Goal: Task Accomplishment & Management: Use online tool/utility

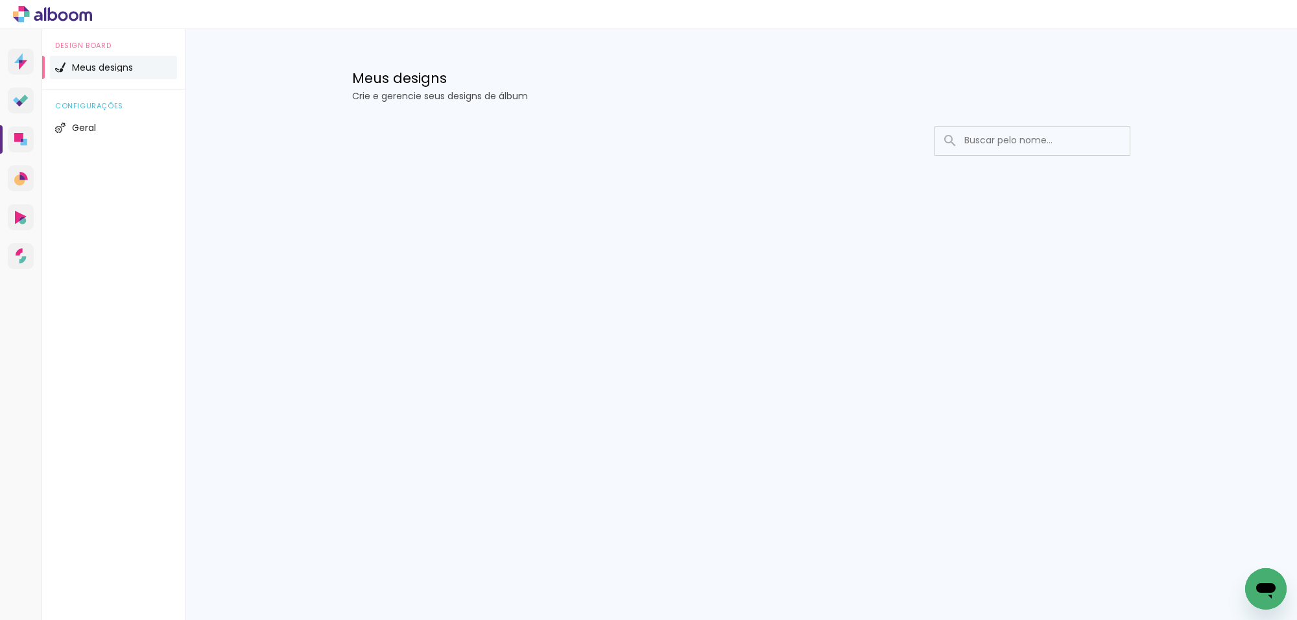
drag, startPoint x: 978, startPoint y: 145, endPoint x: 963, endPoint y: 158, distance: 19.3
click at [977, 143] on input at bounding box center [1050, 140] width 185 height 27
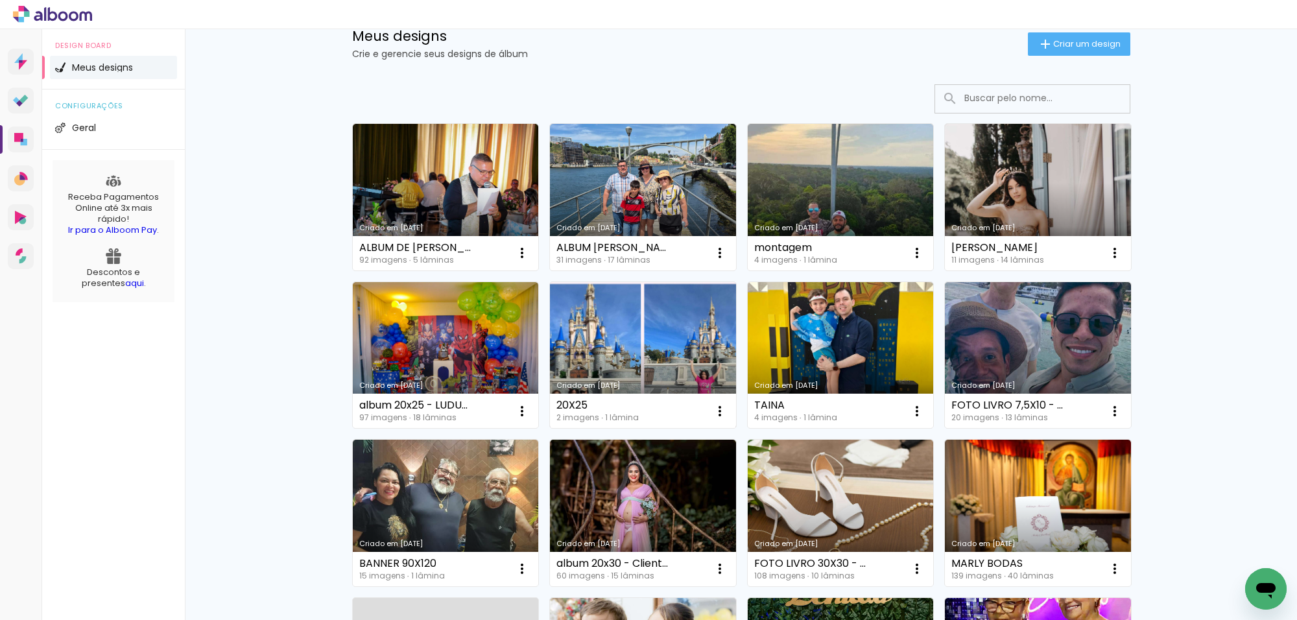
scroll to position [81, 0]
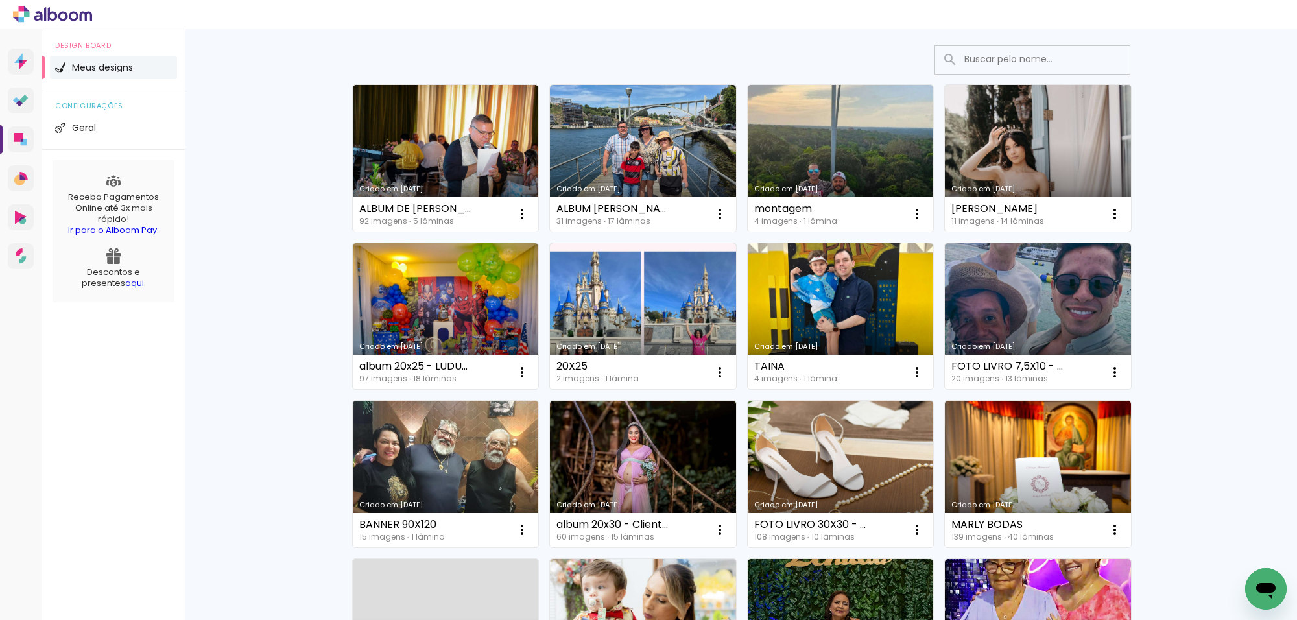
click at [978, 164] on link "Criado em [DATE]" at bounding box center [1038, 158] width 186 height 147
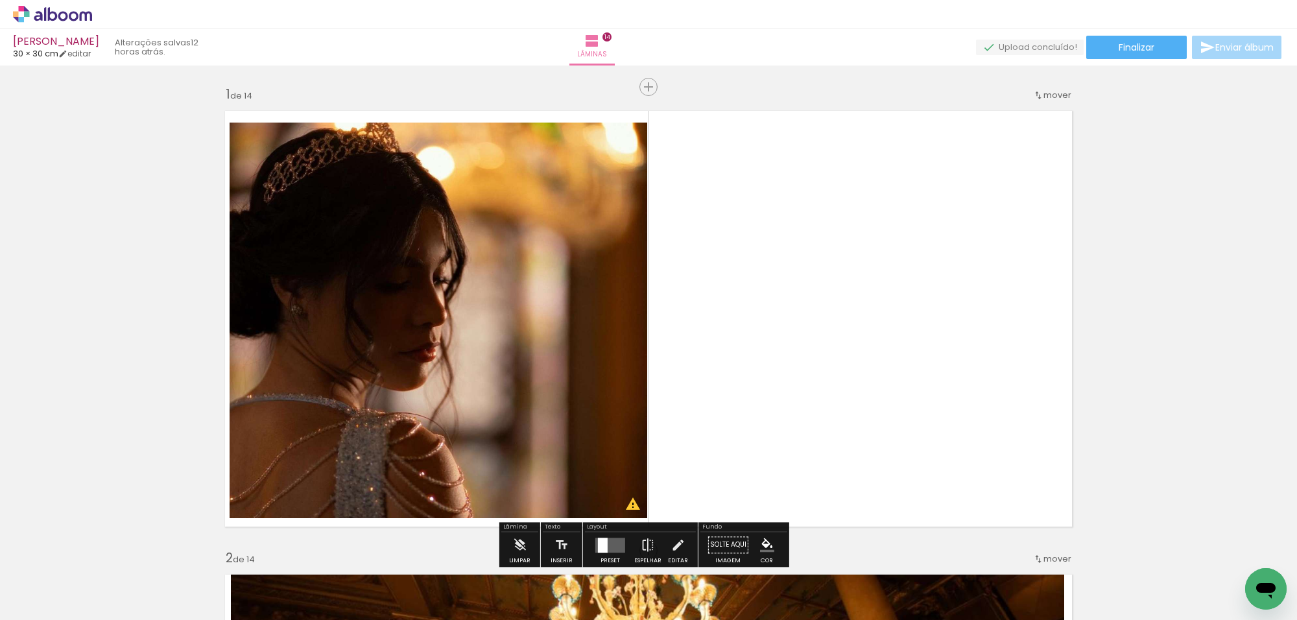
click at [65, 578] on iron-icon at bounding box center [66, 581] width 10 height 10
click at [0, 0] on slot "Não utilizadas" at bounding box center [0, 0] width 0 height 0
type input "Não utilizadas"
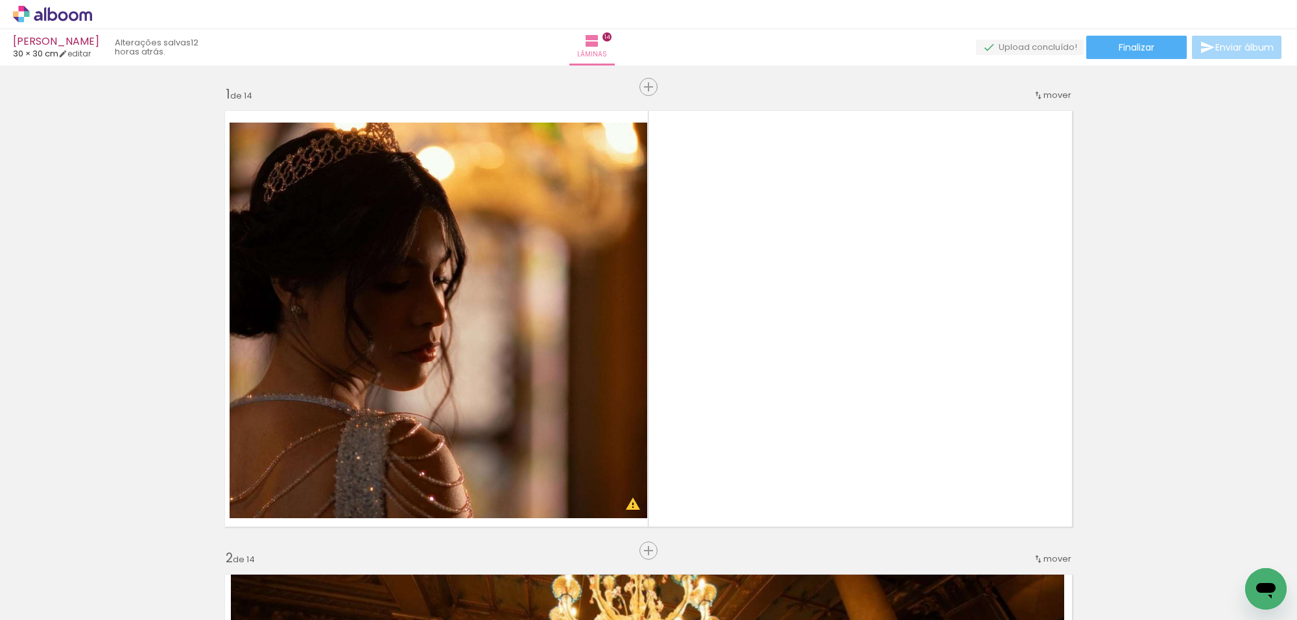
click at [143, 575] on div at bounding box center [130, 576] width 64 height 36
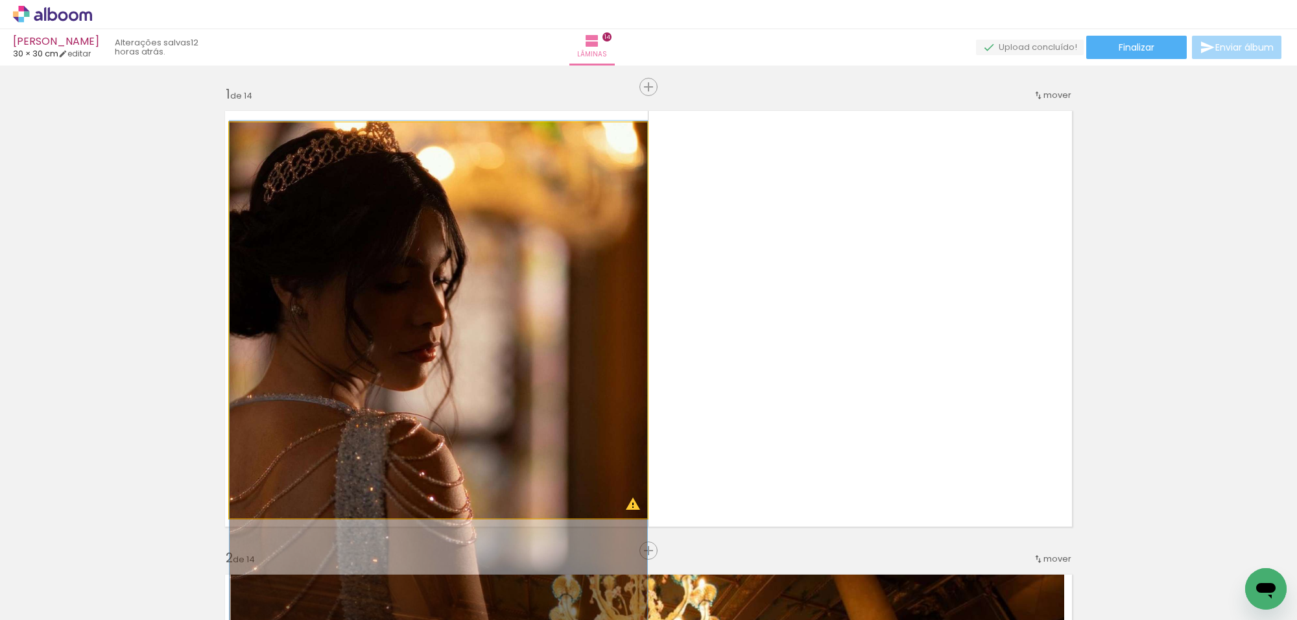
click at [555, 224] on quentale-photo at bounding box center [439, 320] width 418 height 395
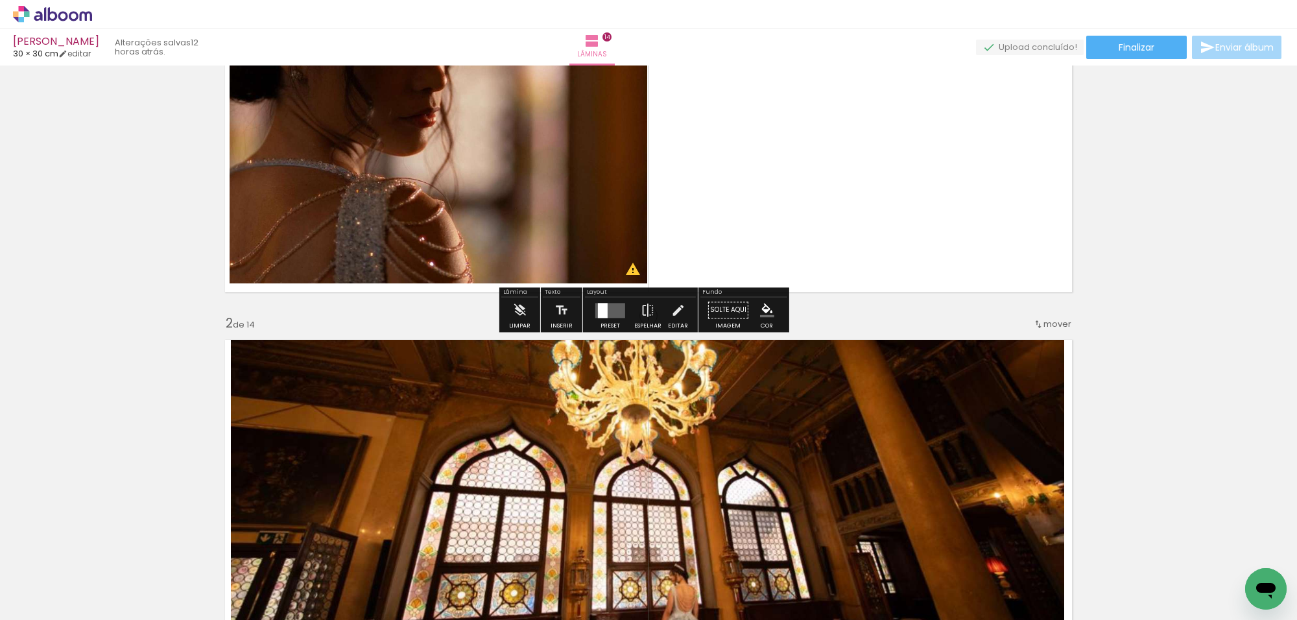
scroll to position [243, 0]
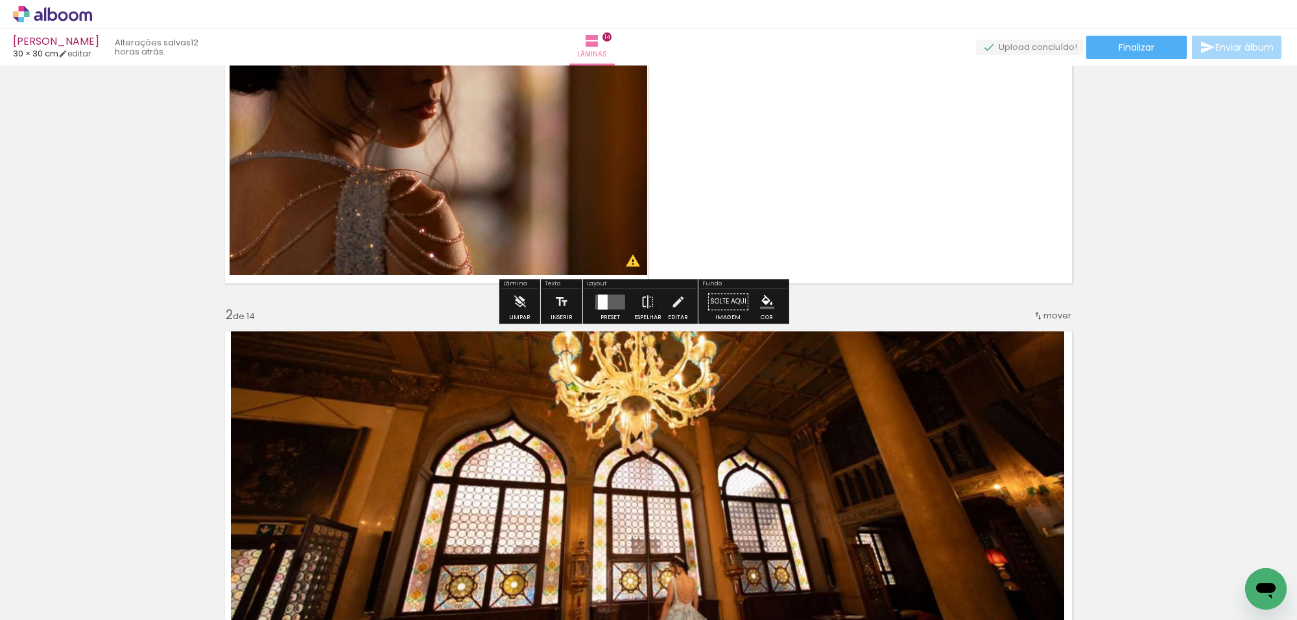
click at [538, 121] on quentale-photo at bounding box center [439, 76] width 418 height 395
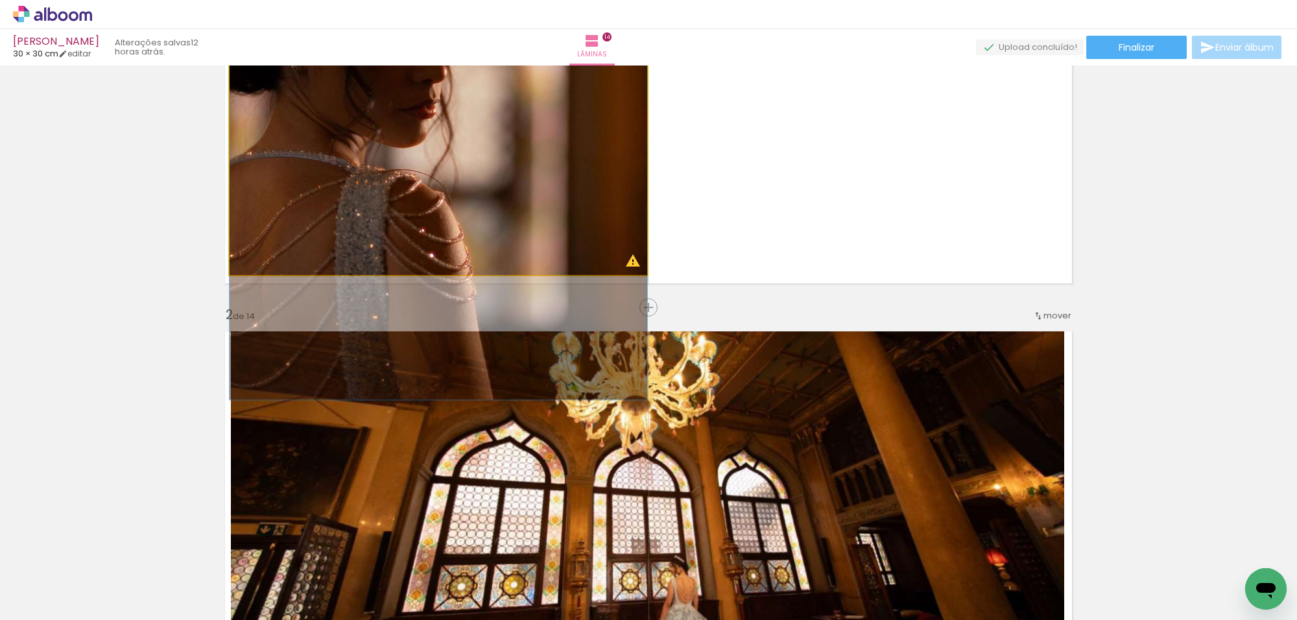
click at [538, 121] on quentale-photo at bounding box center [439, 76] width 418 height 395
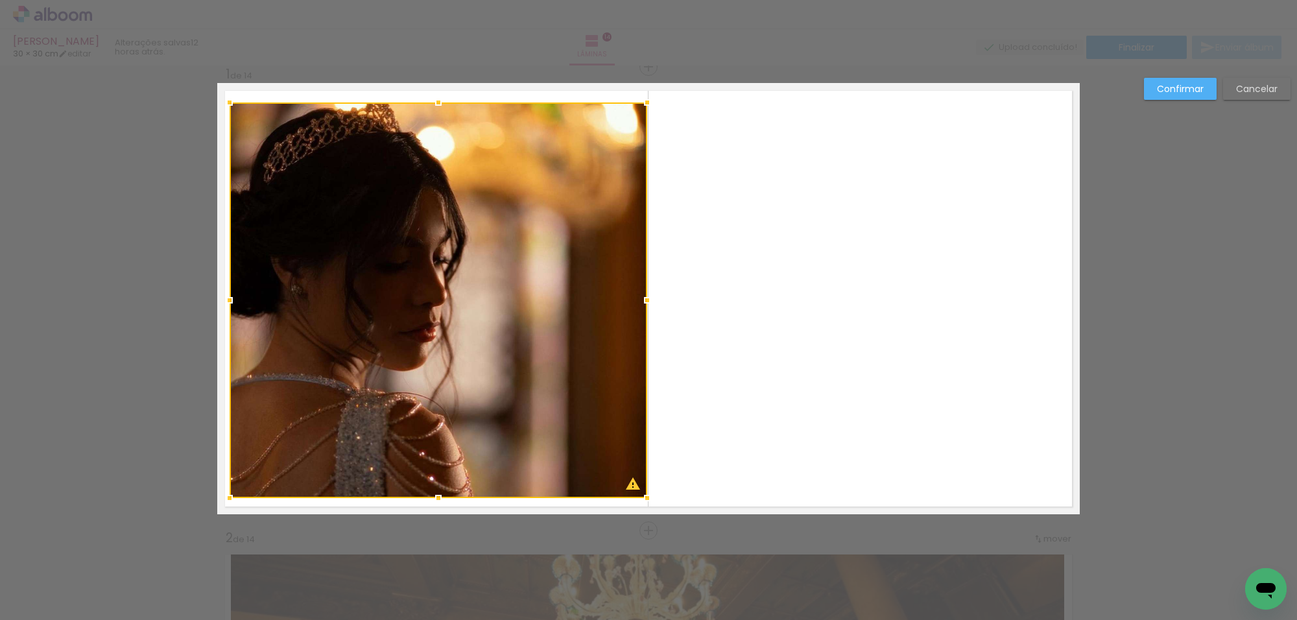
scroll to position [16, 0]
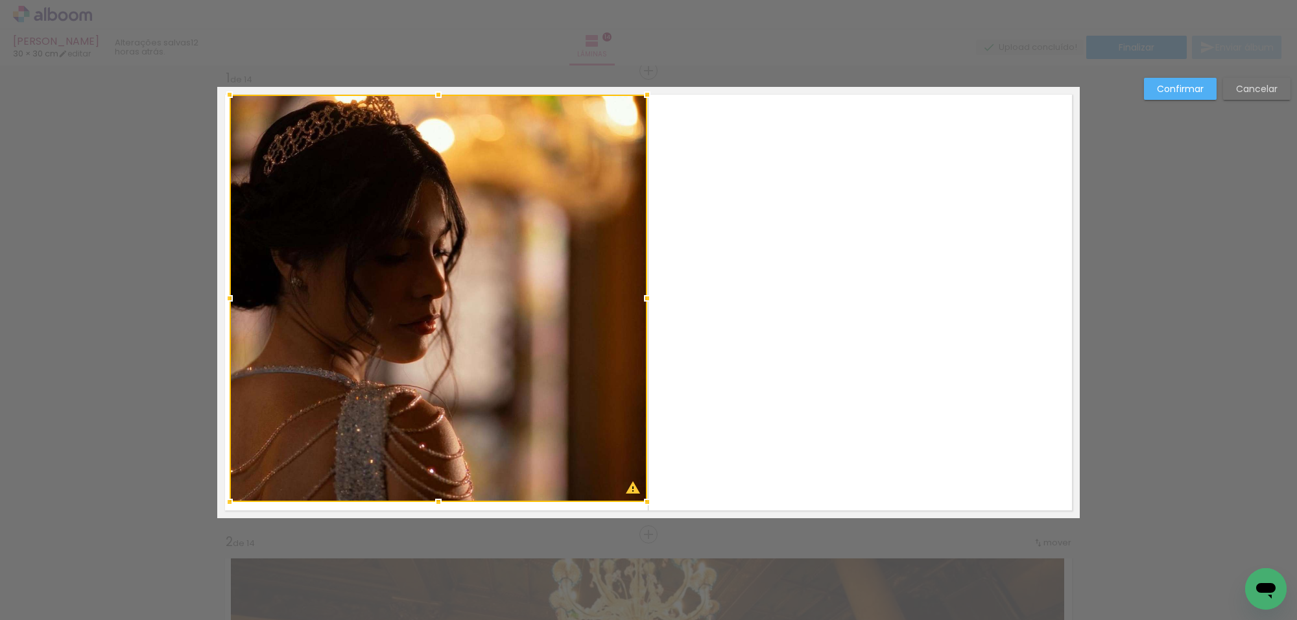
drag, startPoint x: 225, startPoint y: 105, endPoint x: 225, endPoint y: 94, distance: 11.0
click at [225, 94] on div at bounding box center [230, 95] width 26 height 26
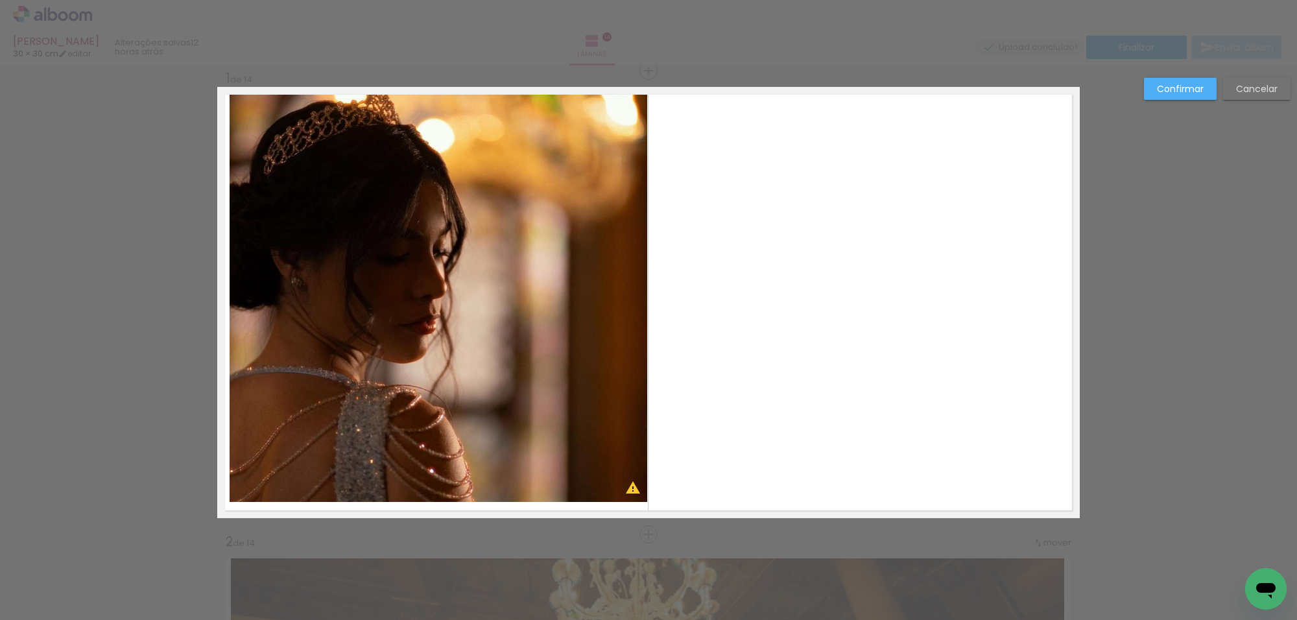
drag, startPoint x: 314, startPoint y: 408, endPoint x: 300, endPoint y: 438, distance: 32.8
click at [315, 406] on quentale-photo at bounding box center [439, 298] width 418 height 407
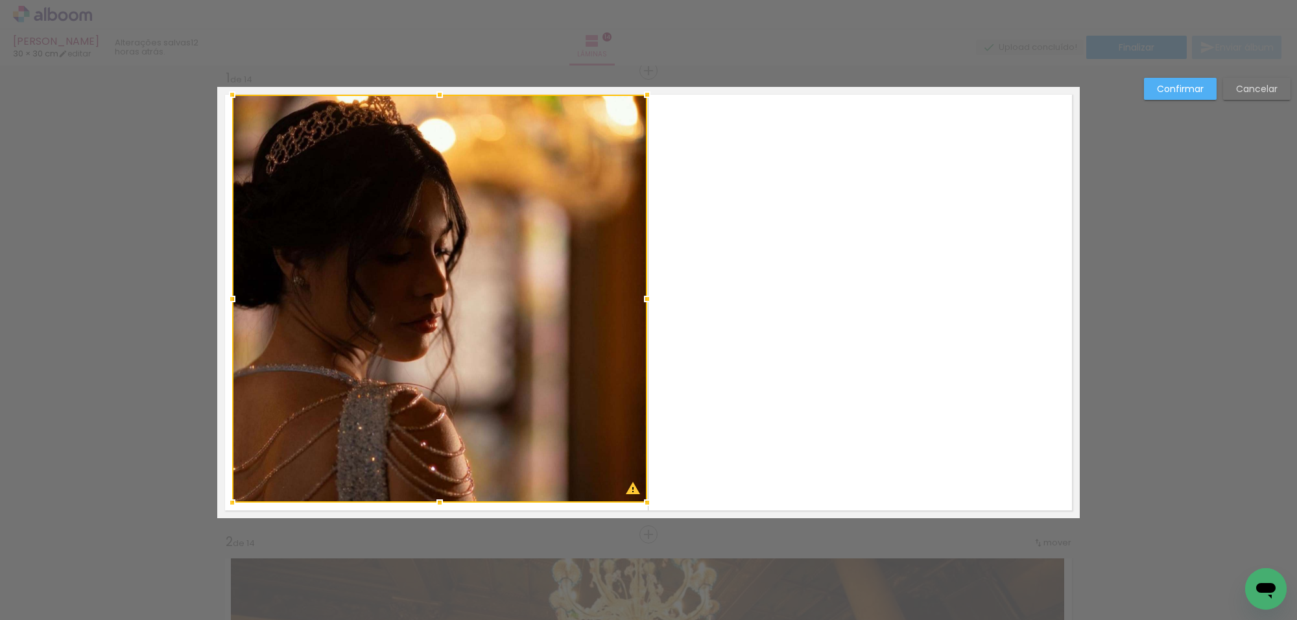
click at [227, 500] on div at bounding box center [232, 502] width 26 height 26
drag, startPoint x: 1181, startPoint y: 89, endPoint x: 1151, endPoint y: 105, distance: 33.6
click at [0, 0] on slot "Confirmar" at bounding box center [0, 0] width 0 height 0
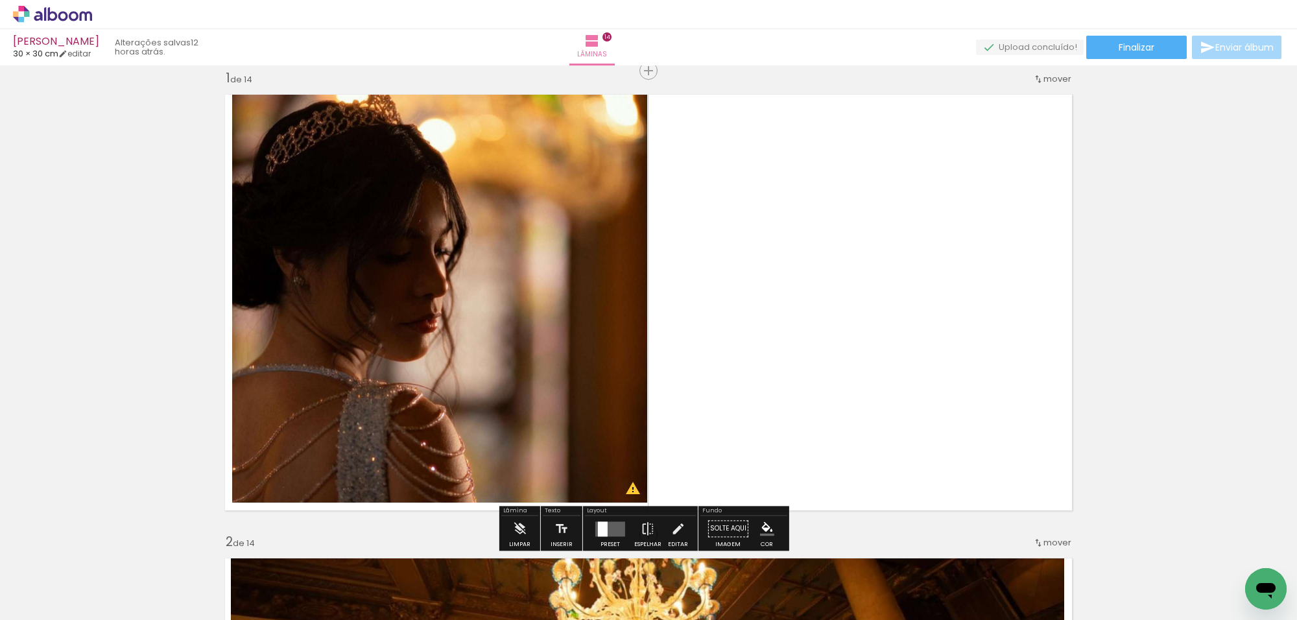
scroll to position [340, 0]
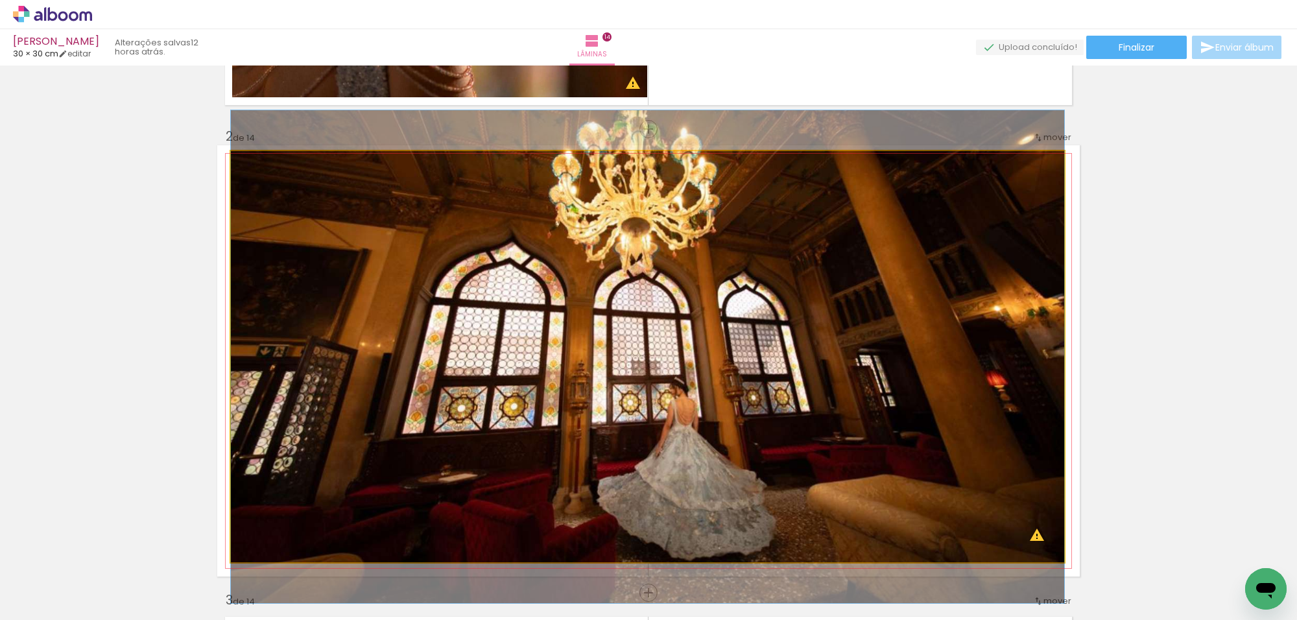
click at [883, 234] on quentale-photo at bounding box center [647, 356] width 833 height 411
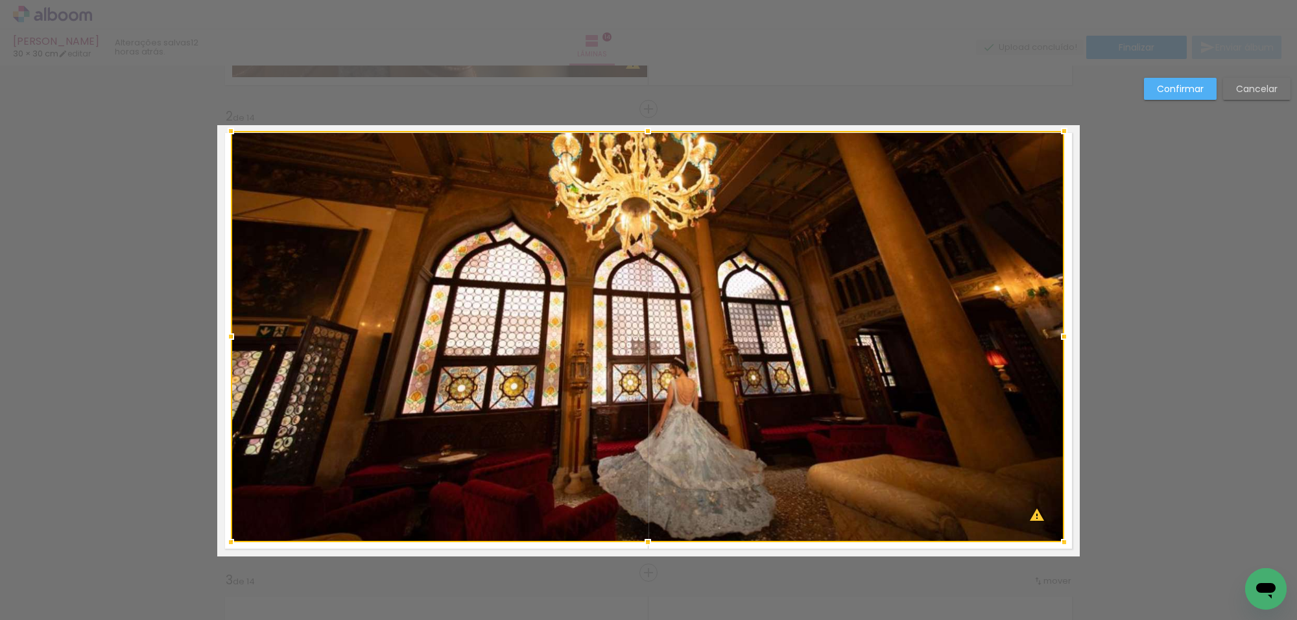
click at [883, 234] on div at bounding box center [647, 336] width 833 height 411
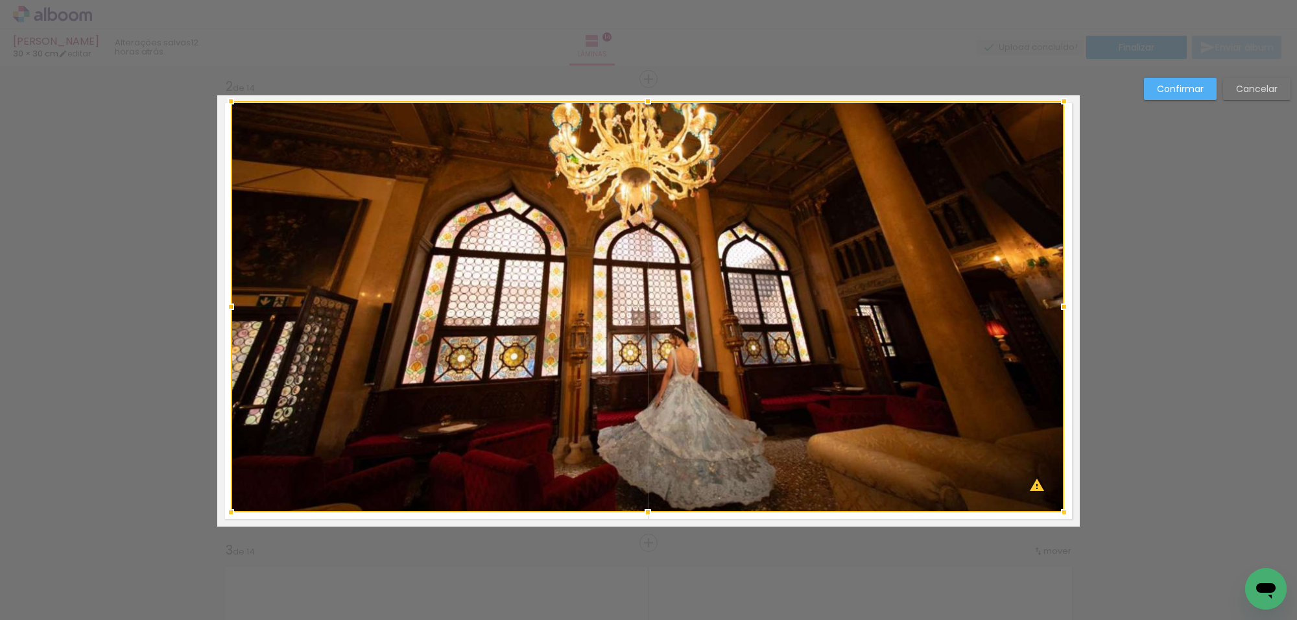
scroll to position [480, 0]
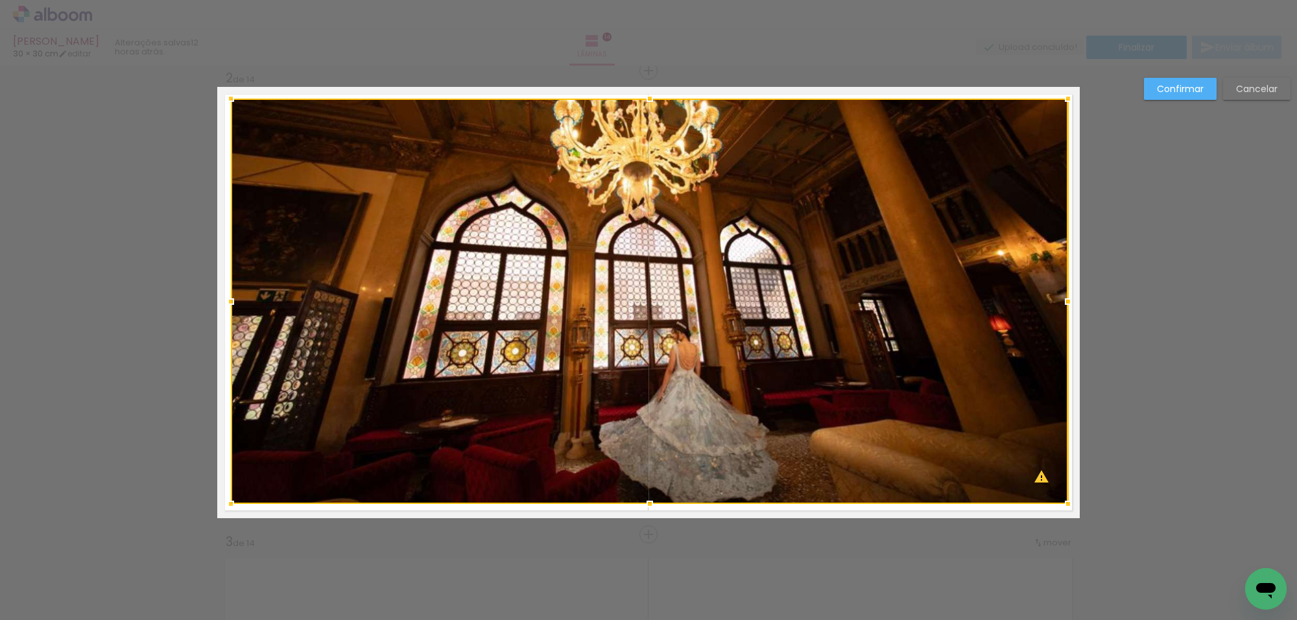
drag, startPoint x: 1059, startPoint y: 91, endPoint x: 1063, endPoint y: 97, distance: 7.4
click at [1063, 97] on div at bounding box center [1068, 99] width 26 height 26
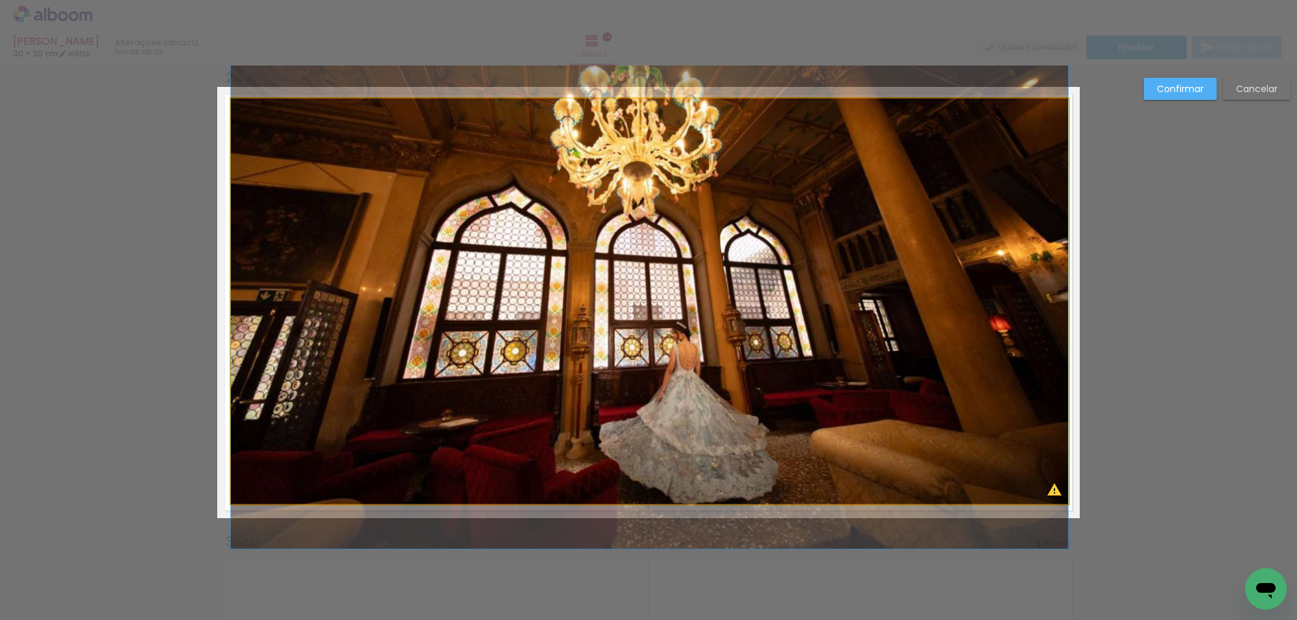
click at [237, 113] on quentale-photo at bounding box center [649, 301] width 837 height 405
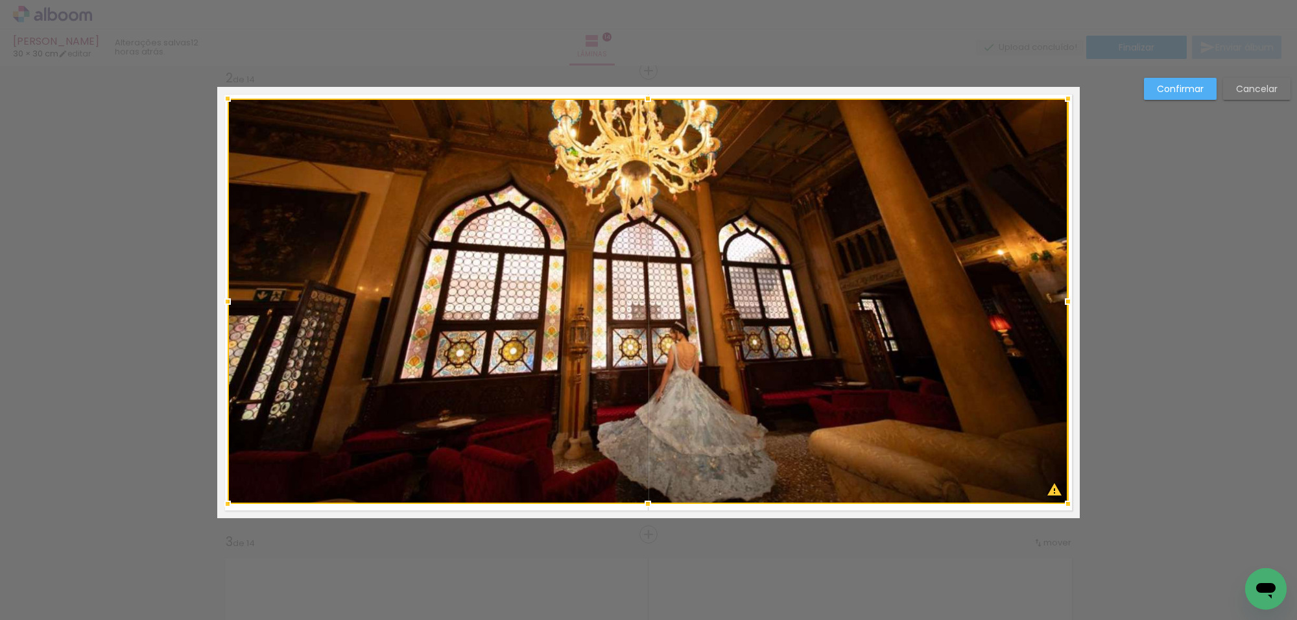
click at [221, 99] on div at bounding box center [228, 99] width 26 height 26
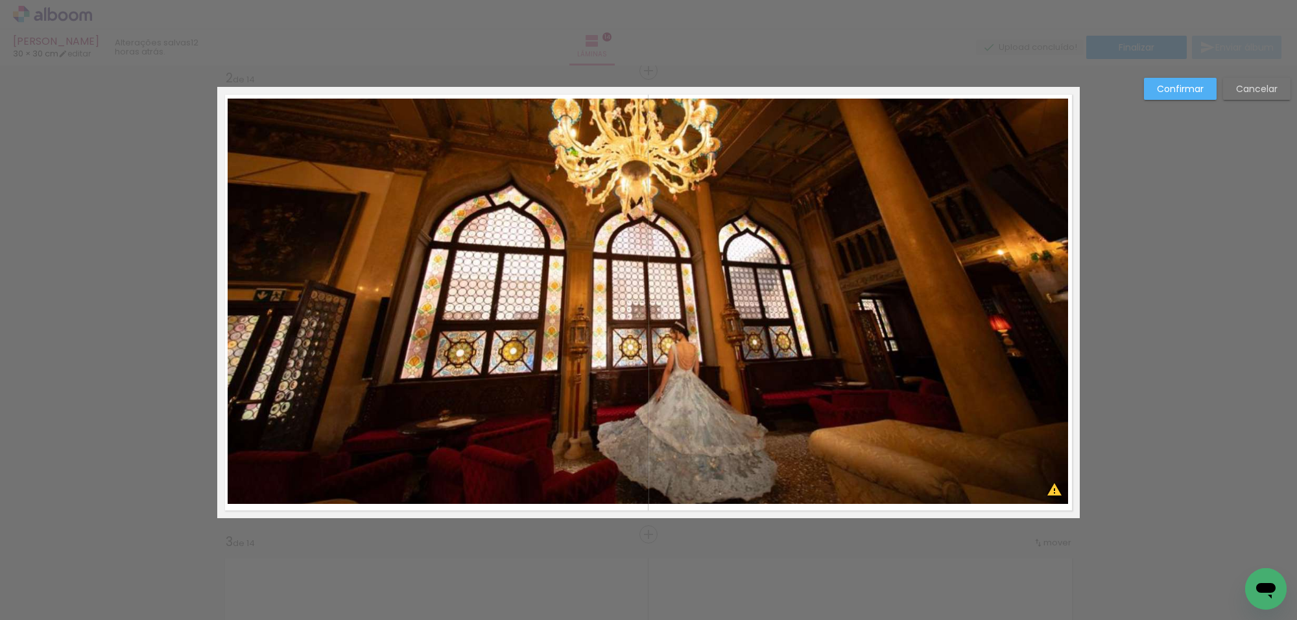
drag, startPoint x: 1179, startPoint y: 89, endPoint x: 1015, endPoint y: 95, distance: 164.1
click at [0, 0] on slot "Confirmar" at bounding box center [0, 0] width 0 height 0
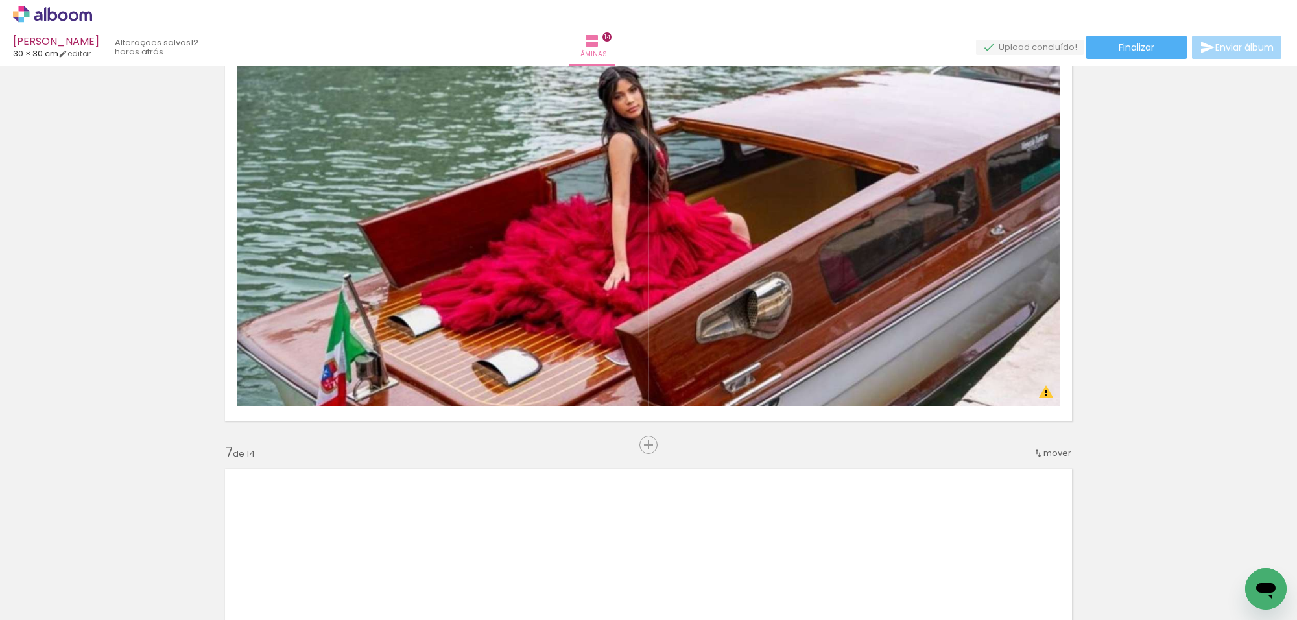
scroll to position [2425, 0]
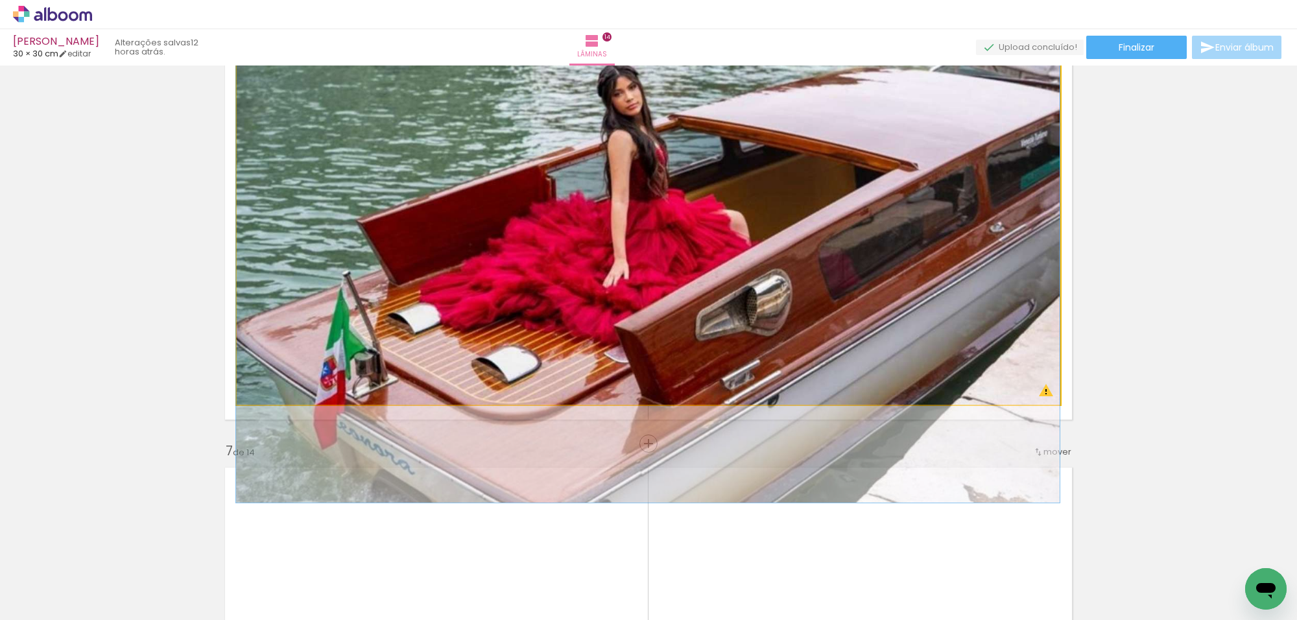
drag, startPoint x: 707, startPoint y: 243, endPoint x: 688, endPoint y: 242, distance: 19.5
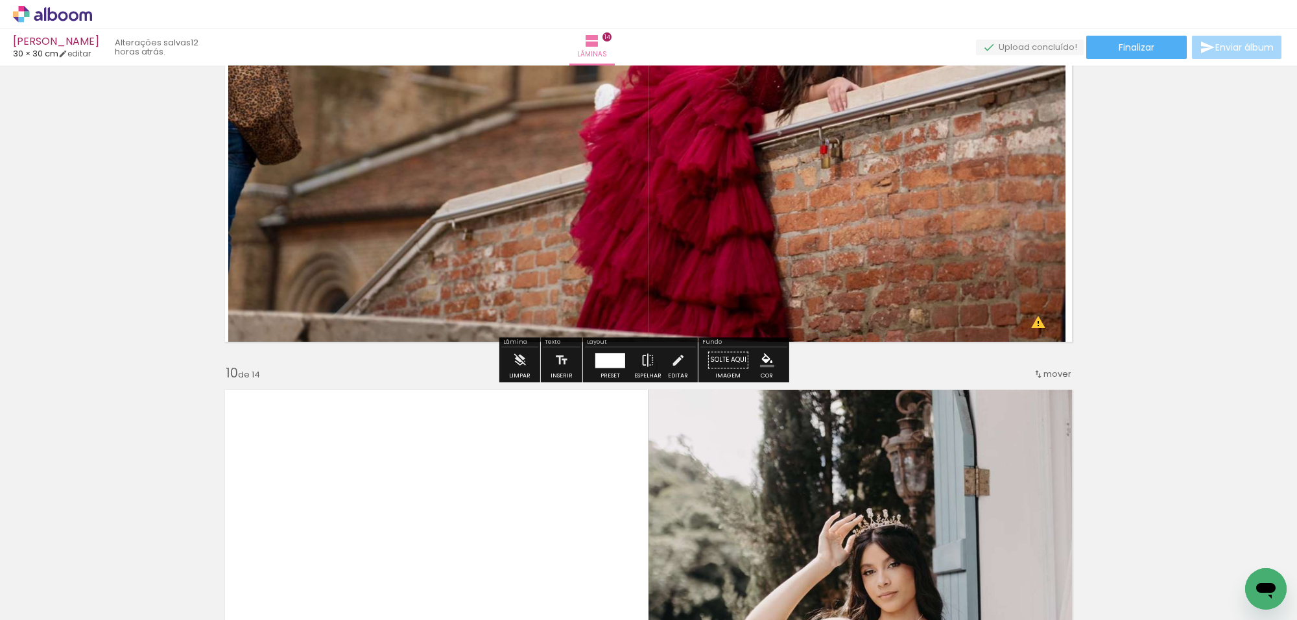
scroll to position [3721, 0]
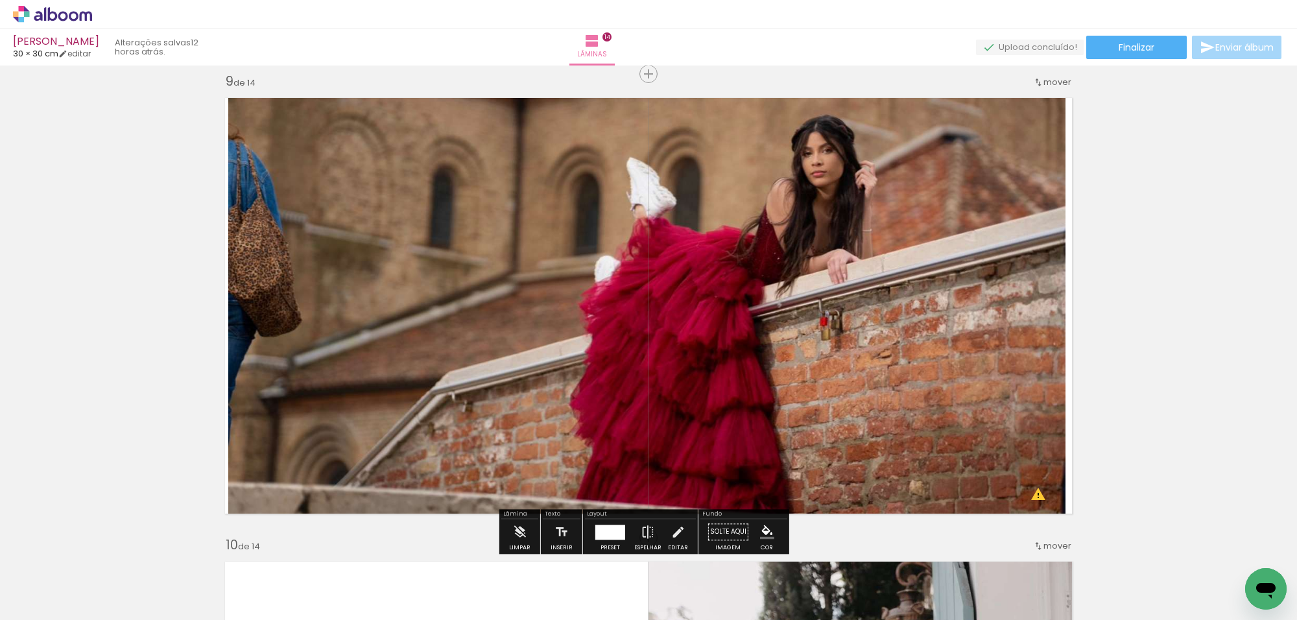
click at [908, 237] on quentale-photo at bounding box center [646, 305] width 837 height 431
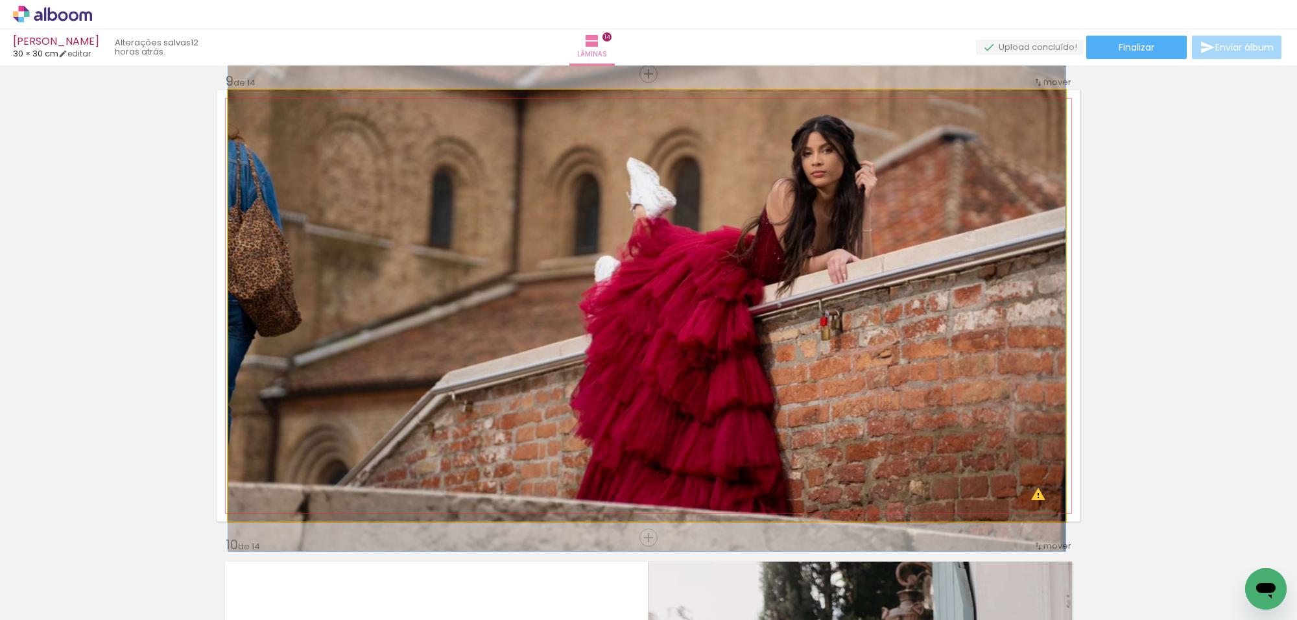
click at [908, 237] on quentale-photo at bounding box center [646, 305] width 837 height 431
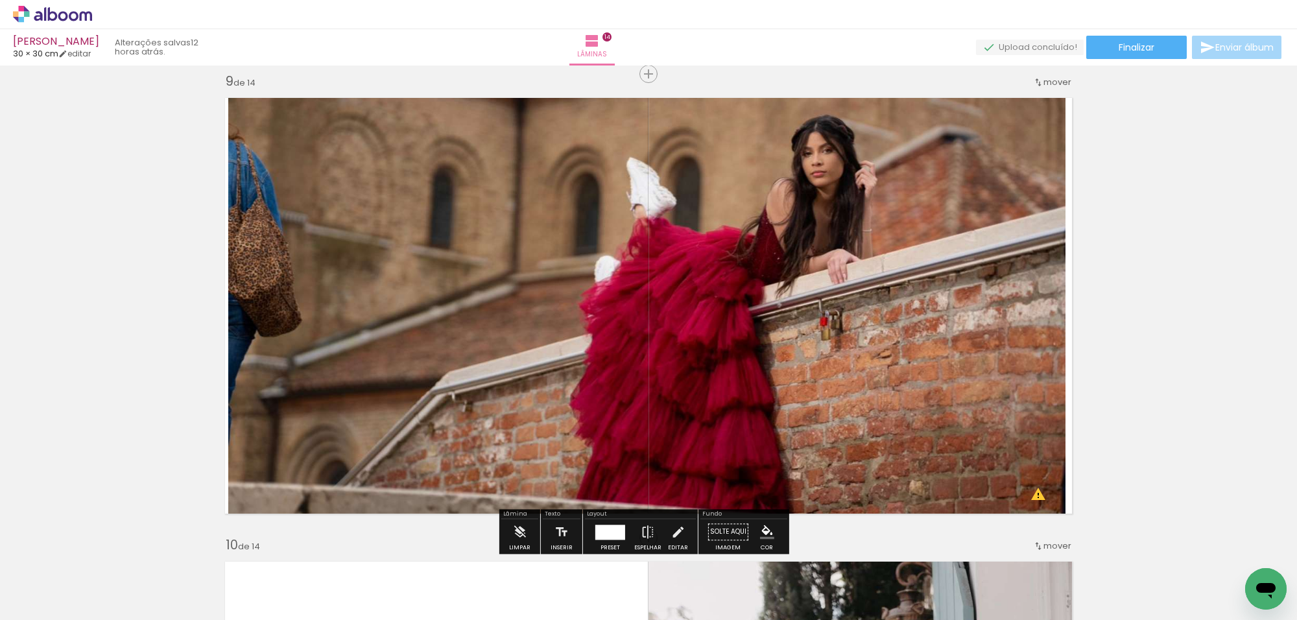
click at [908, 235] on quentale-photo at bounding box center [646, 305] width 837 height 431
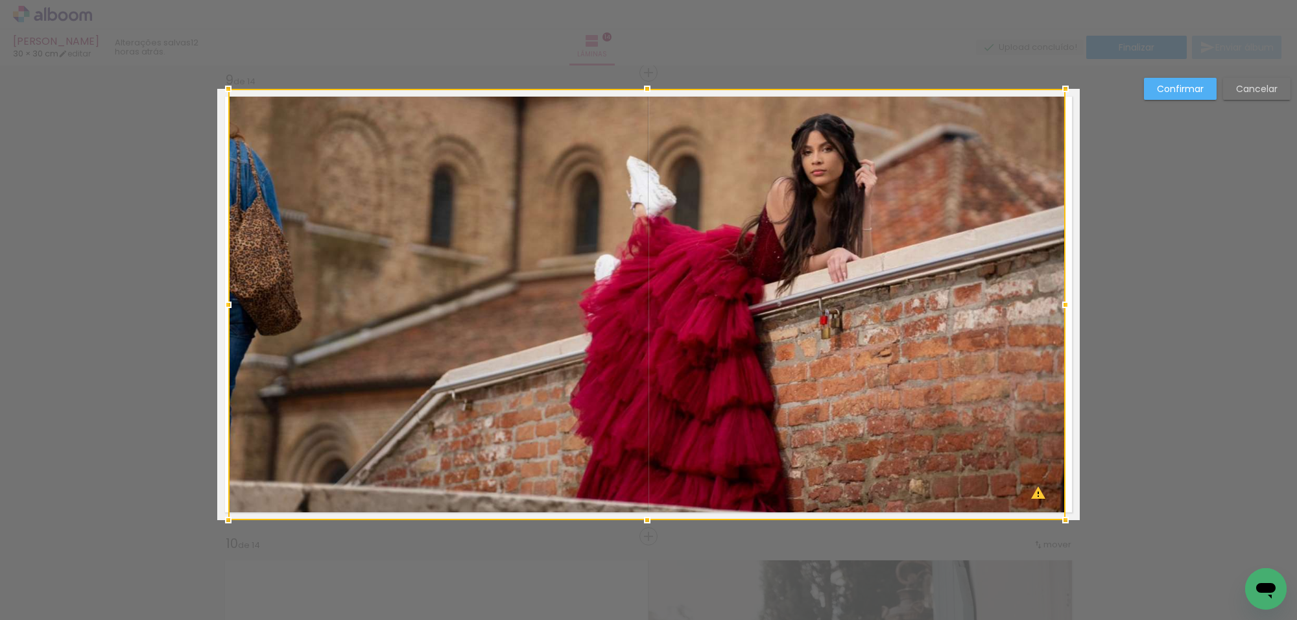
scroll to position [3725, 0]
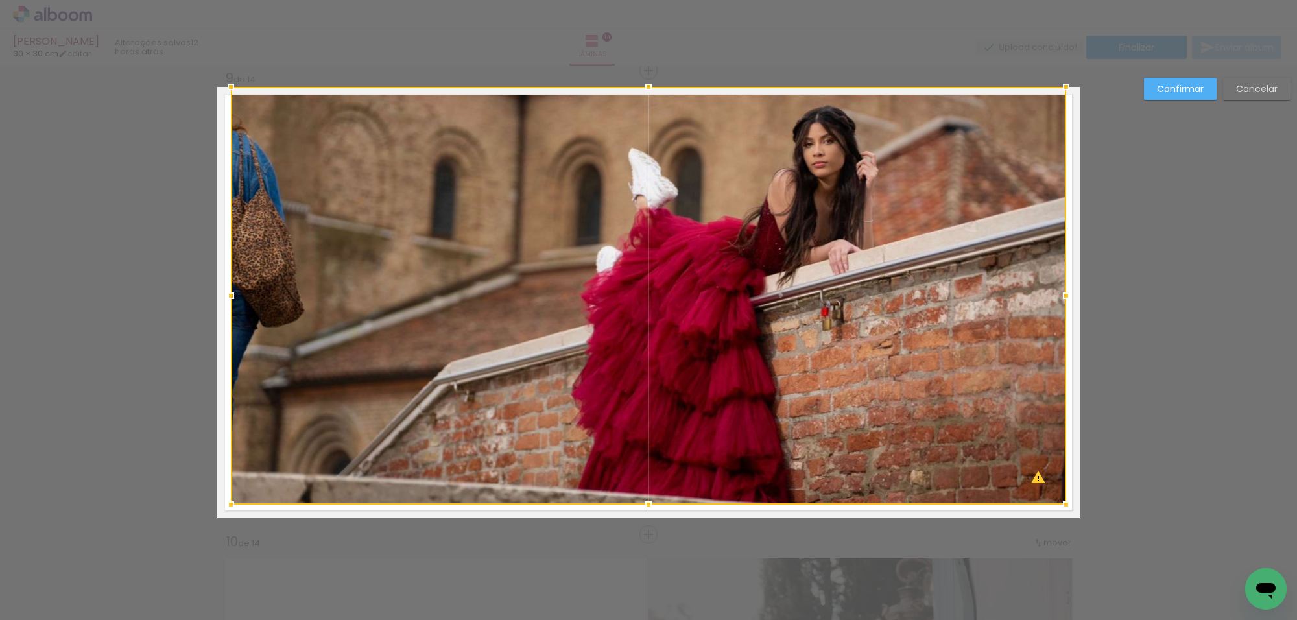
drag, startPoint x: 228, startPoint y: 516, endPoint x: 252, endPoint y: 490, distance: 34.9
click at [231, 502] on div at bounding box center [231, 504] width 26 height 26
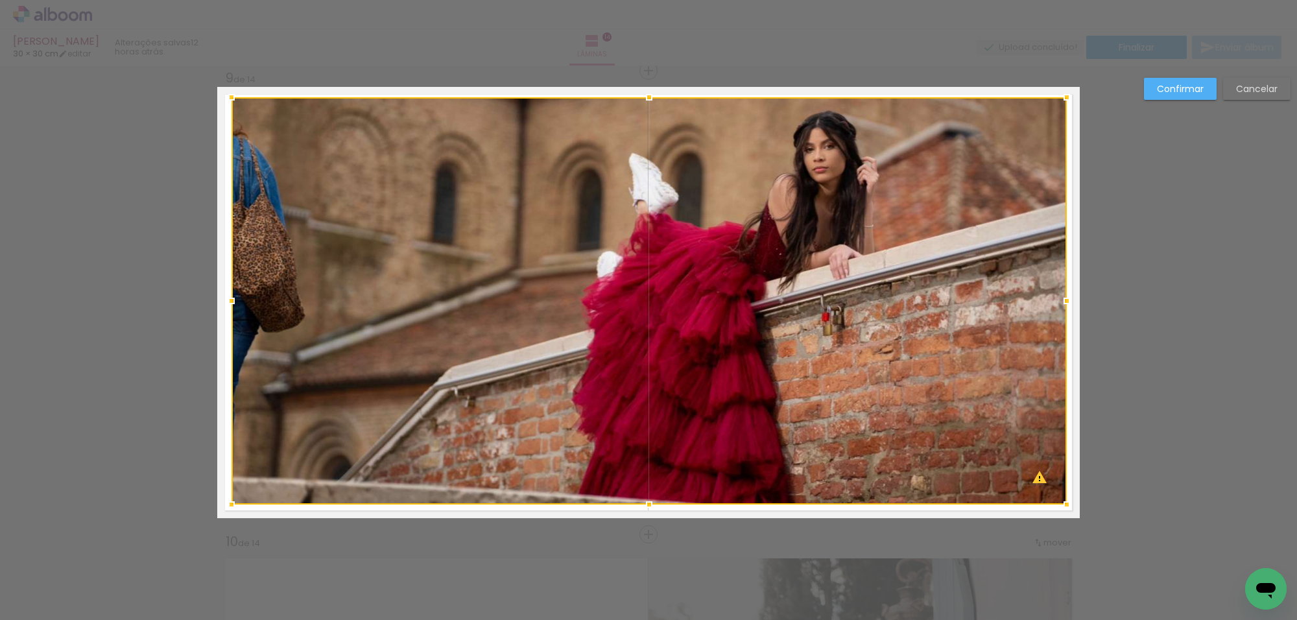
drag, startPoint x: 1062, startPoint y: 86, endPoint x: 1179, endPoint y: 80, distance: 116.9
click at [1065, 96] on div at bounding box center [1067, 97] width 26 height 26
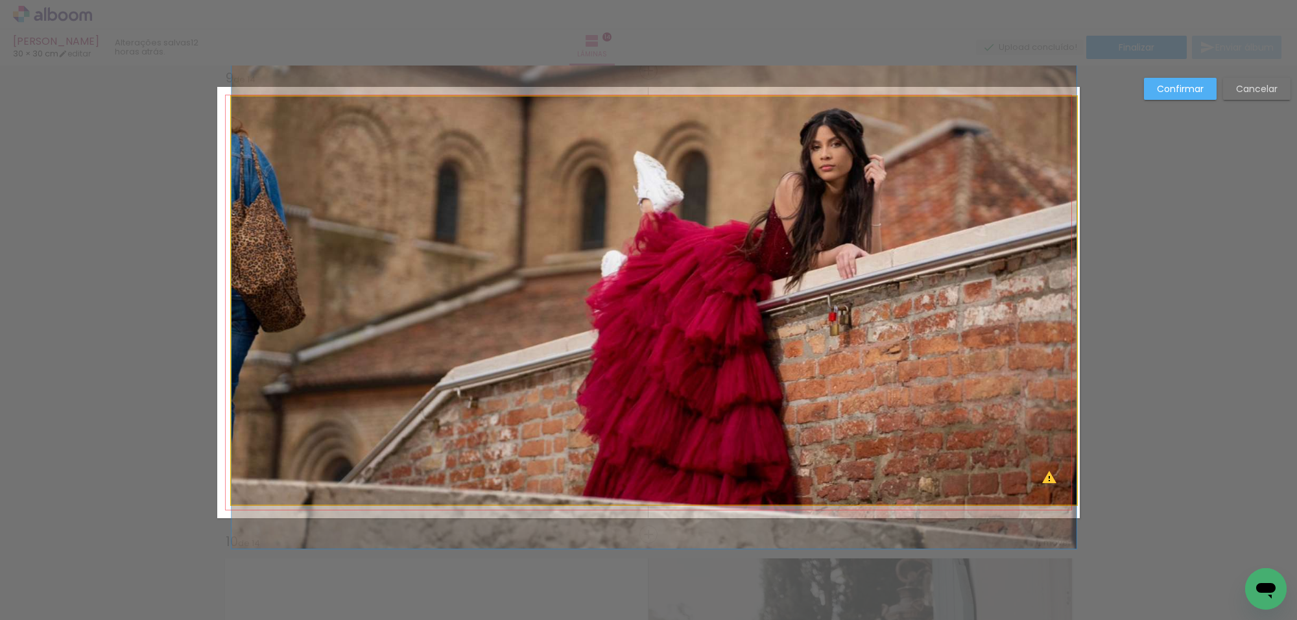
click at [1052, 115] on quentale-photo at bounding box center [653, 301] width 845 height 408
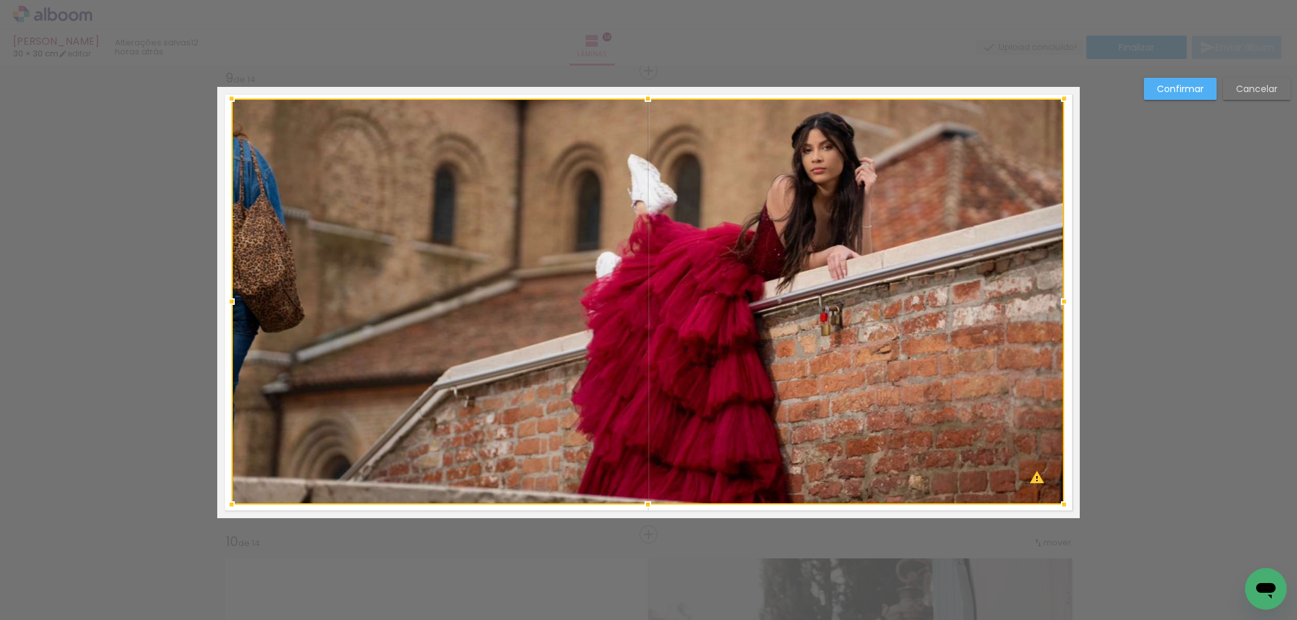
click at [1064, 96] on div at bounding box center [1064, 99] width 26 height 26
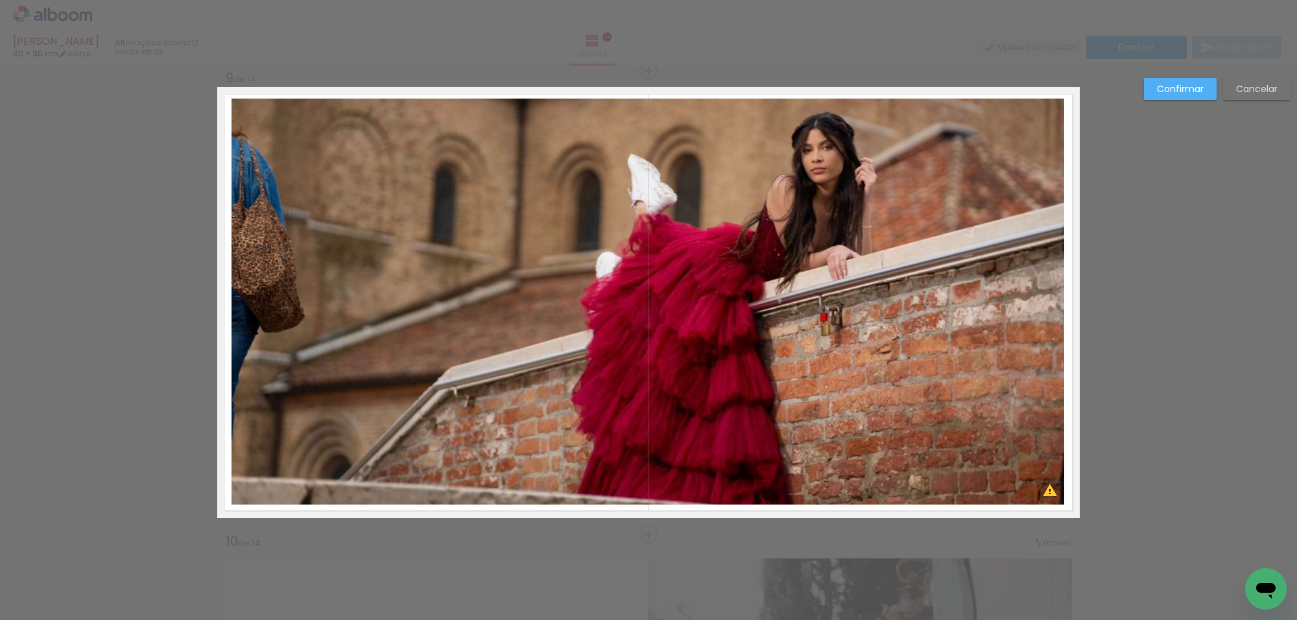
click at [958, 149] on quentale-photo at bounding box center [647, 302] width 832 height 406
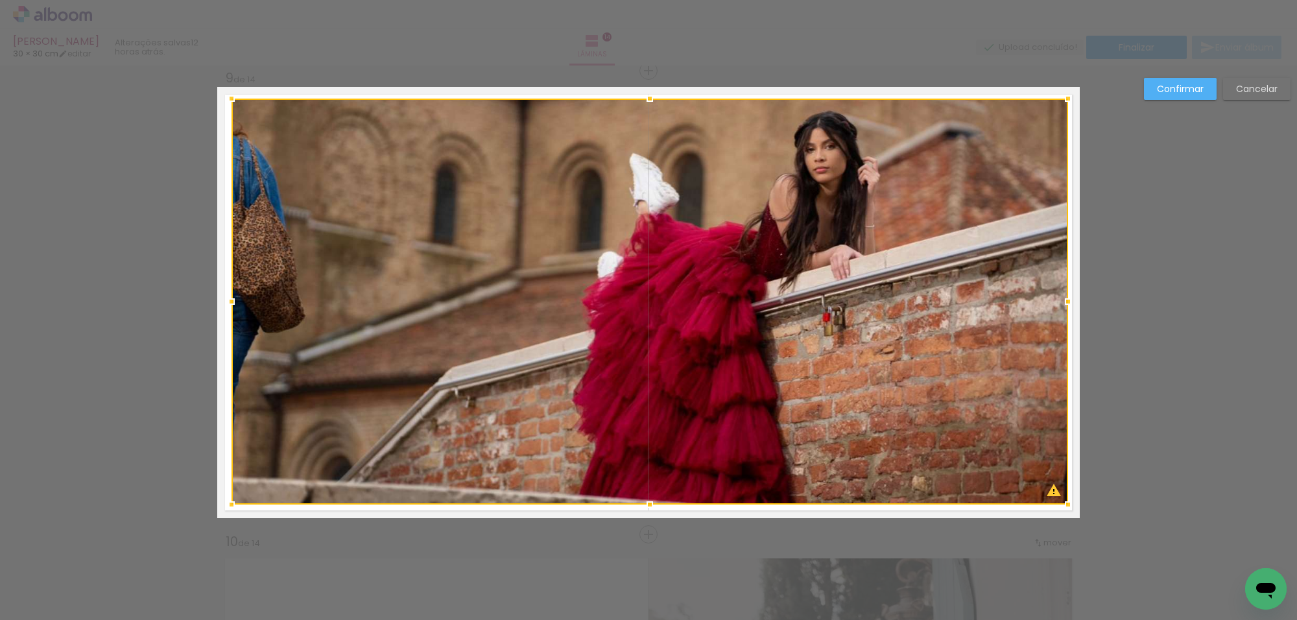
click at [1060, 303] on div at bounding box center [1068, 301] width 26 height 26
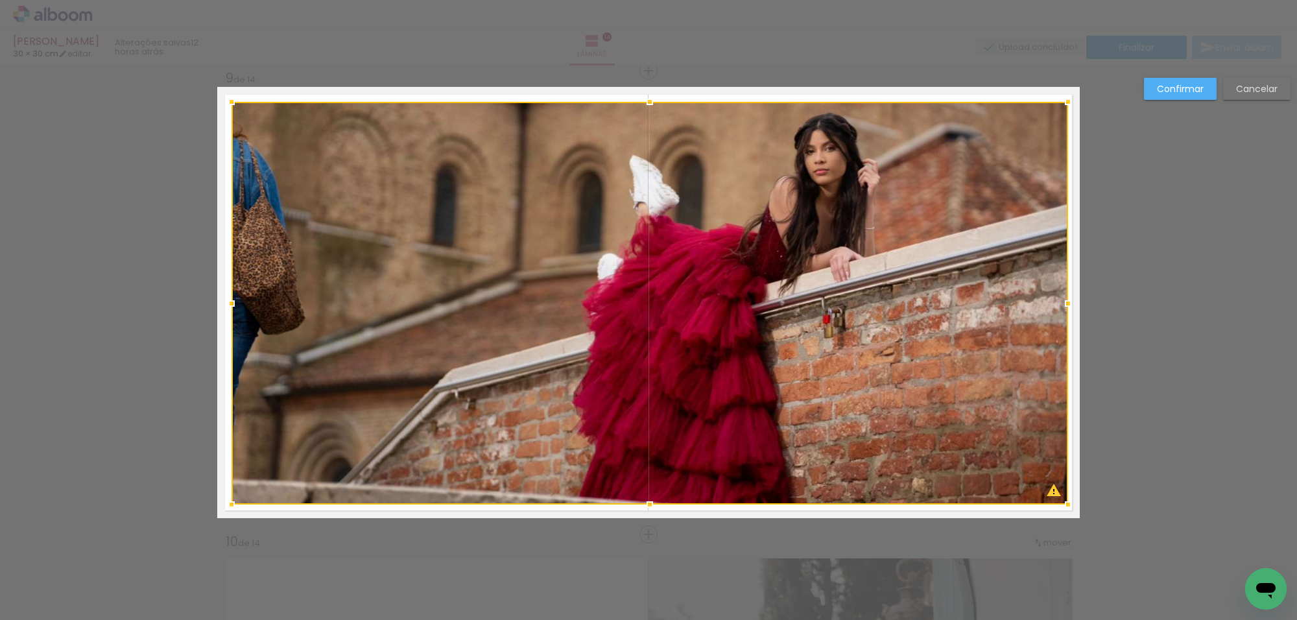
click at [646, 102] on div at bounding box center [650, 102] width 26 height 26
click at [0, 0] on slot "Confirmar" at bounding box center [0, 0] width 0 height 0
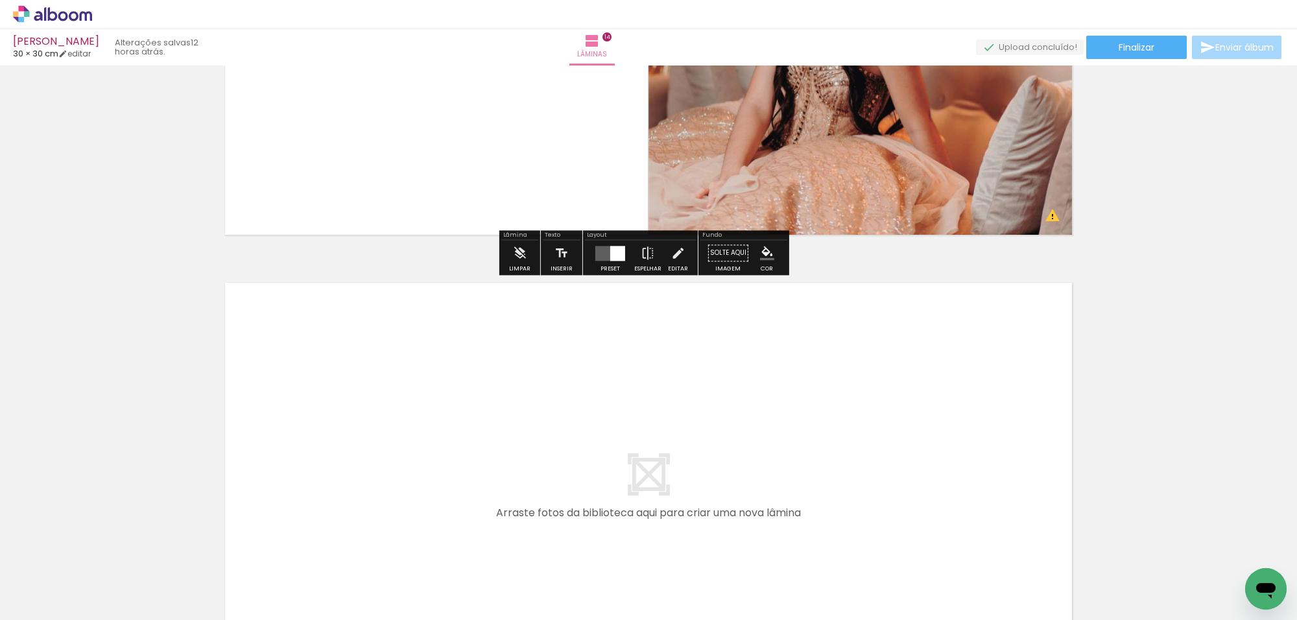
scroll to position [6399, 0]
